Goal: Consume media (video, audio): Consume media (video, audio)

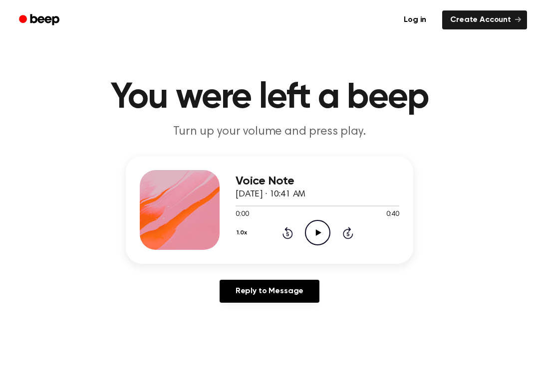
click at [311, 239] on icon "Play Audio" at bounding box center [317, 232] width 25 height 25
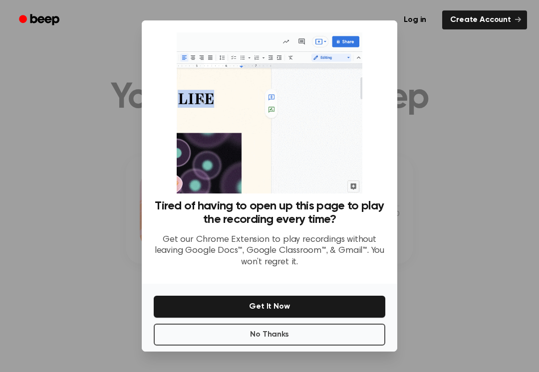
click at [454, 271] on div at bounding box center [269, 186] width 539 height 372
click at [442, 289] on div at bounding box center [269, 186] width 539 height 372
click at [341, 332] on button "No Thanks" at bounding box center [270, 335] width 232 height 22
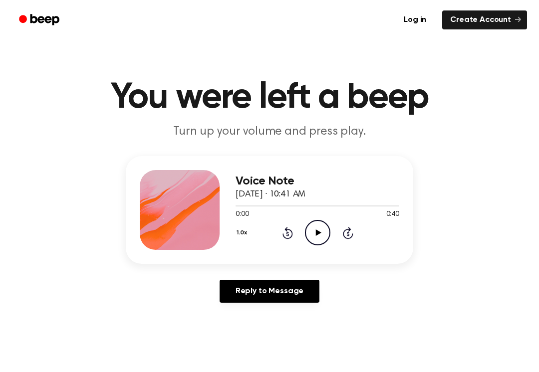
click at [310, 233] on icon "Play Audio" at bounding box center [317, 232] width 25 height 25
click at [321, 229] on icon "Pause Audio" at bounding box center [317, 232] width 25 height 25
click at [314, 234] on icon "Play Audio" at bounding box center [317, 232] width 25 height 25
click at [318, 222] on icon "Pause Audio" at bounding box center [317, 232] width 25 height 25
click at [324, 234] on icon "Play Audio" at bounding box center [317, 232] width 25 height 25
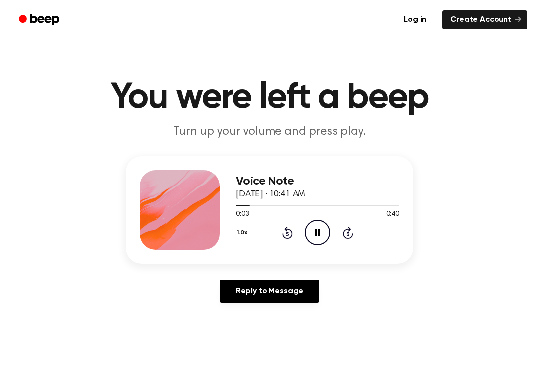
click at [319, 226] on icon "Pause Audio" at bounding box center [317, 232] width 25 height 25
click at [318, 242] on icon "Play Audio" at bounding box center [317, 232] width 25 height 25
click at [312, 235] on icon "Pause Audio" at bounding box center [317, 232] width 25 height 25
click at [316, 226] on icon "Play Audio" at bounding box center [317, 232] width 25 height 25
click at [317, 227] on icon "Pause Audio" at bounding box center [317, 232] width 25 height 25
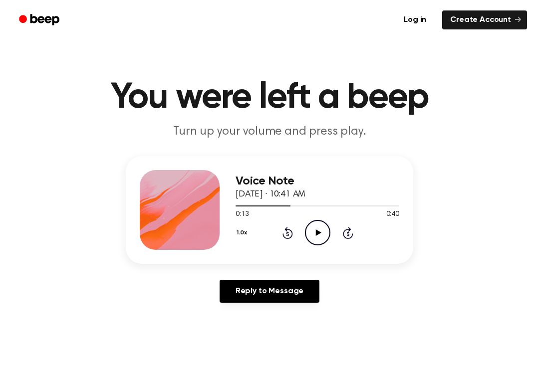
click at [320, 236] on icon "Play Audio" at bounding box center [317, 232] width 25 height 25
click at [319, 230] on icon at bounding box center [317, 233] width 4 height 6
click at [308, 241] on circle at bounding box center [317, 233] width 24 height 24
click at [324, 233] on icon "Pause Audio" at bounding box center [317, 232] width 25 height 25
click at [323, 234] on icon "Play Audio" at bounding box center [317, 232] width 25 height 25
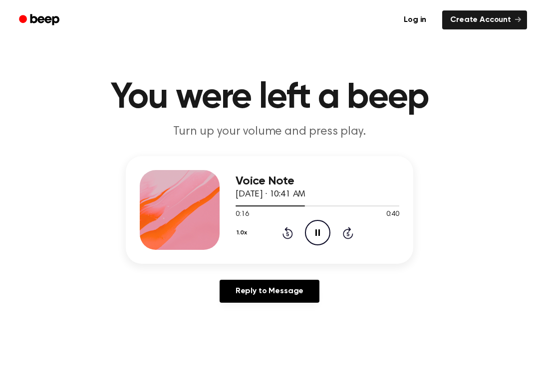
click at [319, 227] on icon "Pause Audio" at bounding box center [317, 232] width 25 height 25
click at [314, 244] on icon "Play Audio" at bounding box center [317, 232] width 25 height 25
click at [327, 234] on icon "Pause Audio" at bounding box center [317, 232] width 25 height 25
click at [318, 231] on icon "Play Audio" at bounding box center [317, 232] width 25 height 25
click at [324, 230] on icon "Pause Audio" at bounding box center [317, 232] width 25 height 25
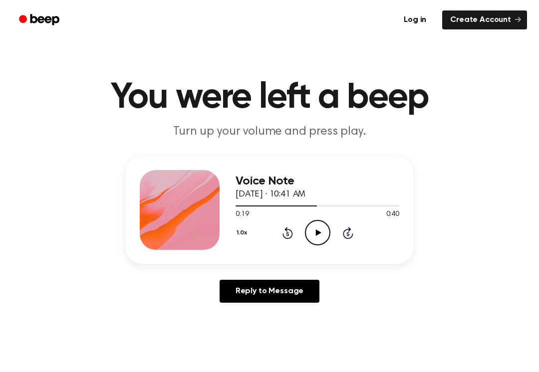
click at [303, 219] on div "0:19 0:40" at bounding box center [318, 215] width 164 height 10
click at [320, 231] on icon "Play Audio" at bounding box center [317, 232] width 25 height 25
click at [284, 242] on div "1.0x Rewind 5 seconds Pause Audio Skip 5 seconds" at bounding box center [318, 232] width 164 height 25
click at [291, 231] on icon at bounding box center [287, 233] width 10 height 12
click at [284, 232] on icon "Rewind 5 seconds" at bounding box center [287, 233] width 11 height 13
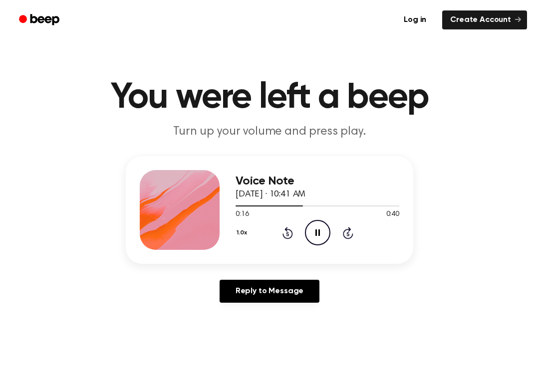
click at [285, 234] on icon "Rewind 5 seconds" at bounding box center [287, 233] width 11 height 13
click at [347, 228] on icon "Skip 5 seconds" at bounding box center [347, 233] width 11 height 13
click at [286, 232] on icon "Rewind 5 seconds" at bounding box center [287, 233] width 11 height 13
click at [283, 236] on icon at bounding box center [287, 233] width 10 height 12
click at [289, 230] on icon at bounding box center [287, 233] width 10 height 12
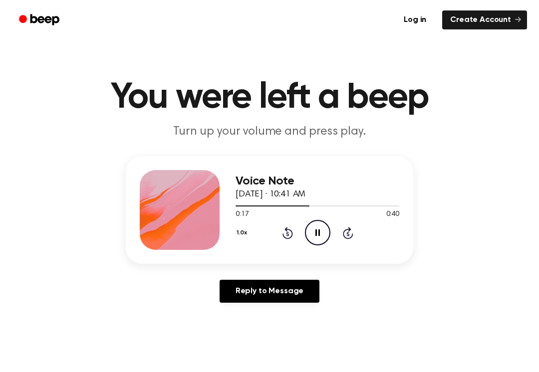
click at [282, 233] on icon "Rewind 5 seconds" at bounding box center [287, 233] width 11 height 13
click at [318, 228] on icon "Pause Audio" at bounding box center [317, 232] width 25 height 25
click at [323, 227] on icon "Play Audio" at bounding box center [317, 232] width 25 height 25
click at [315, 229] on icon "Pause Audio" at bounding box center [317, 232] width 25 height 25
click at [316, 240] on icon "Play Audio" at bounding box center [317, 232] width 25 height 25
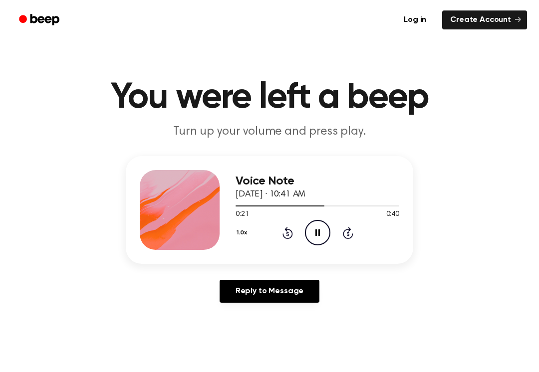
click at [328, 230] on icon "Pause Audio" at bounding box center [317, 232] width 25 height 25
click at [323, 228] on icon "Play Audio" at bounding box center [317, 232] width 25 height 25
click at [322, 223] on icon "Pause Audio" at bounding box center [317, 232] width 25 height 25
click at [330, 241] on div "1.0x Rewind 5 seconds Play Audio Skip 5 seconds" at bounding box center [318, 232] width 164 height 25
click at [319, 234] on icon "Play Audio" at bounding box center [317, 232] width 25 height 25
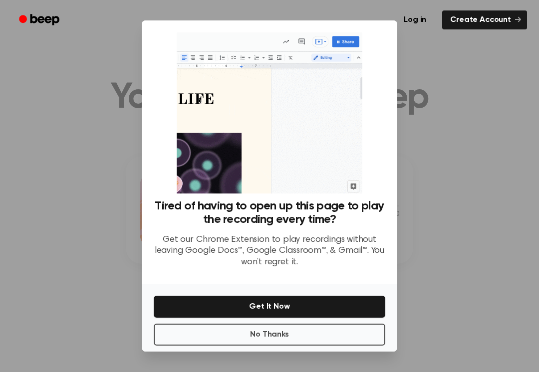
click at [430, 164] on div at bounding box center [269, 186] width 539 height 372
click at [387, 171] on div "Tired of having to open up this page to play the recording every time? Get our …" at bounding box center [270, 152] width 256 height 264
click at [415, 233] on div at bounding box center [269, 186] width 539 height 372
click at [305, 317] on button "Get It Now" at bounding box center [270, 307] width 232 height 22
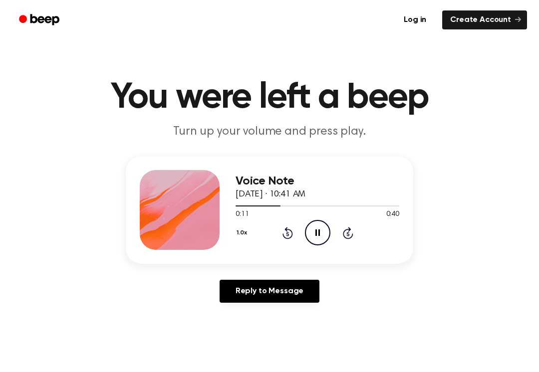
click at [353, 230] on icon "Skip 5 seconds" at bounding box center [347, 233] width 11 height 13
click at [351, 230] on icon "Skip 5 seconds" at bounding box center [347, 233] width 11 height 13
click at [324, 230] on icon "Pause Audio" at bounding box center [317, 232] width 25 height 25
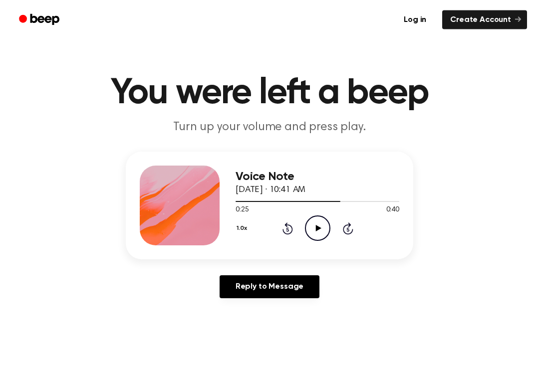
scroll to position [4, 0]
click at [316, 223] on icon "Play Audio" at bounding box center [317, 228] width 25 height 25
click at [321, 221] on icon "Pause Audio" at bounding box center [317, 228] width 25 height 25
click at [315, 224] on icon "Play Audio" at bounding box center [317, 228] width 25 height 25
click at [317, 226] on icon "Pause Audio" at bounding box center [317, 228] width 25 height 25
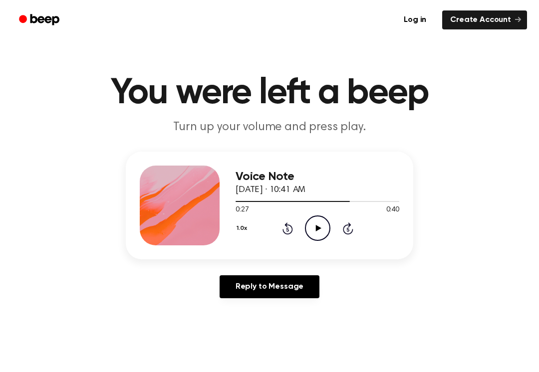
click at [316, 232] on icon "Play Audio" at bounding box center [317, 228] width 25 height 25
click at [318, 223] on icon "Pause Audio" at bounding box center [317, 228] width 25 height 25
